Goal: Book appointment/travel/reservation

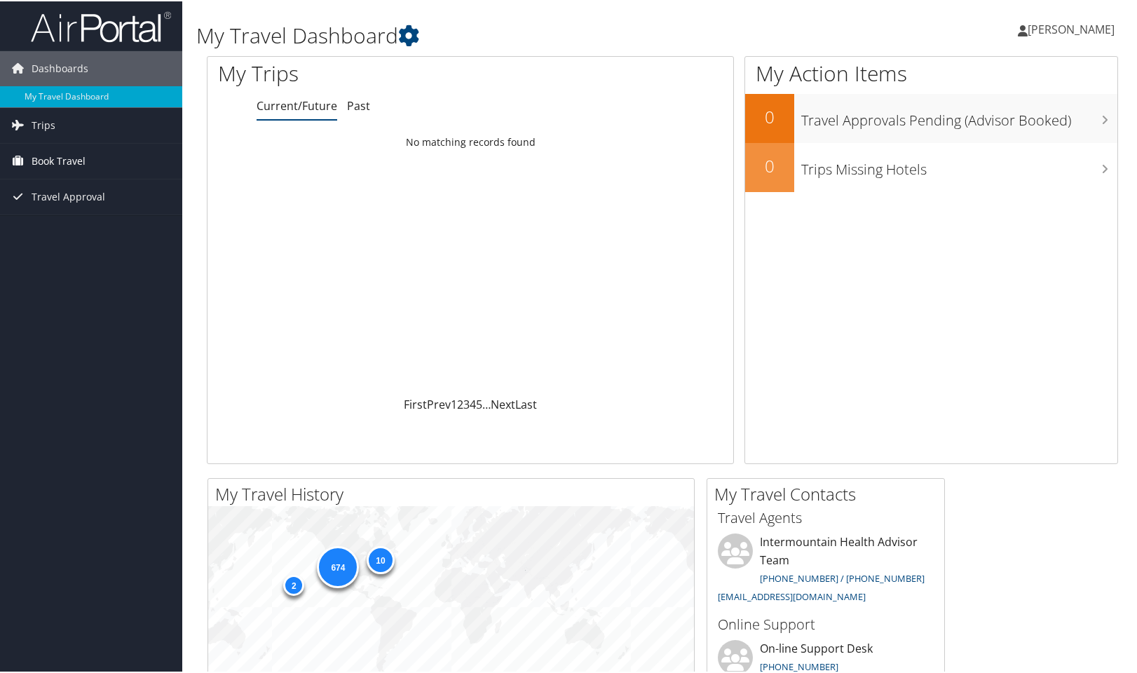
click at [100, 151] on link "Book Travel" at bounding box center [91, 159] width 182 height 35
click at [104, 226] on link "Book/Manage Online Trips" at bounding box center [91, 229] width 182 height 21
